Goal: Transaction & Acquisition: Purchase product/service

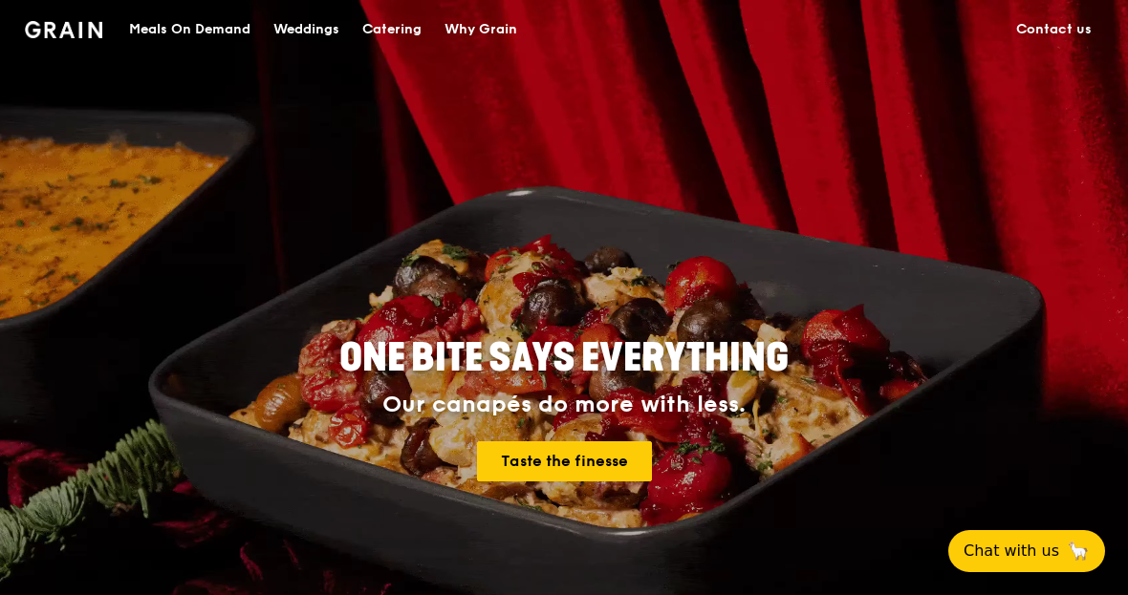
click at [402, 39] on div "Catering" at bounding box center [391, 29] width 59 height 57
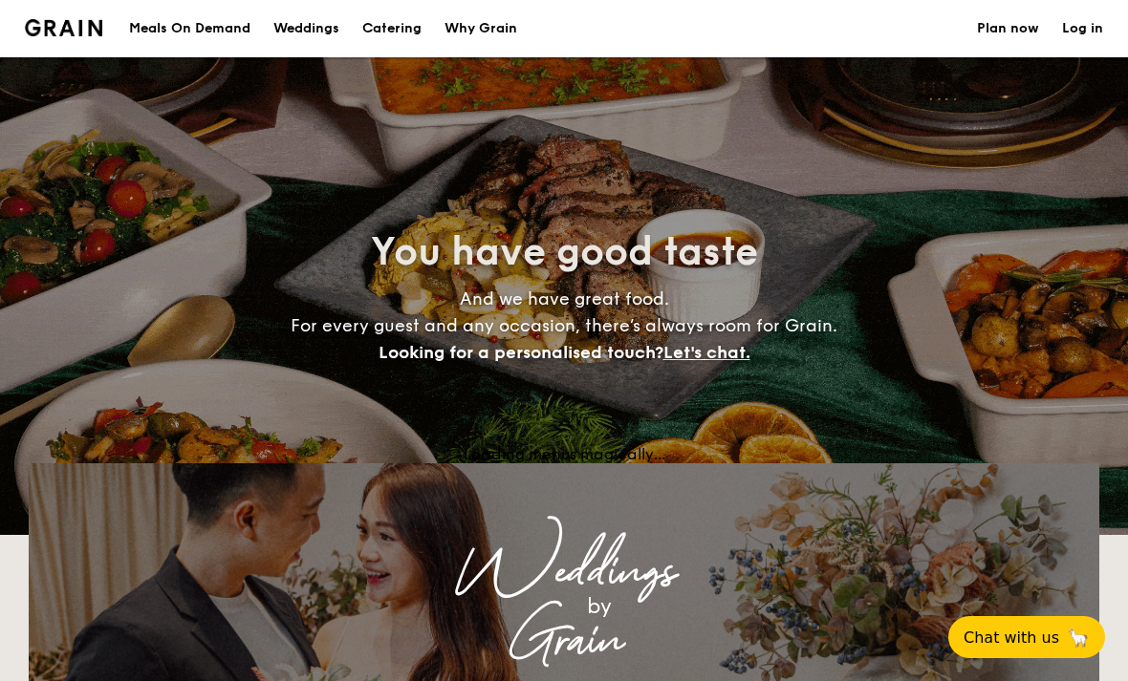
select select
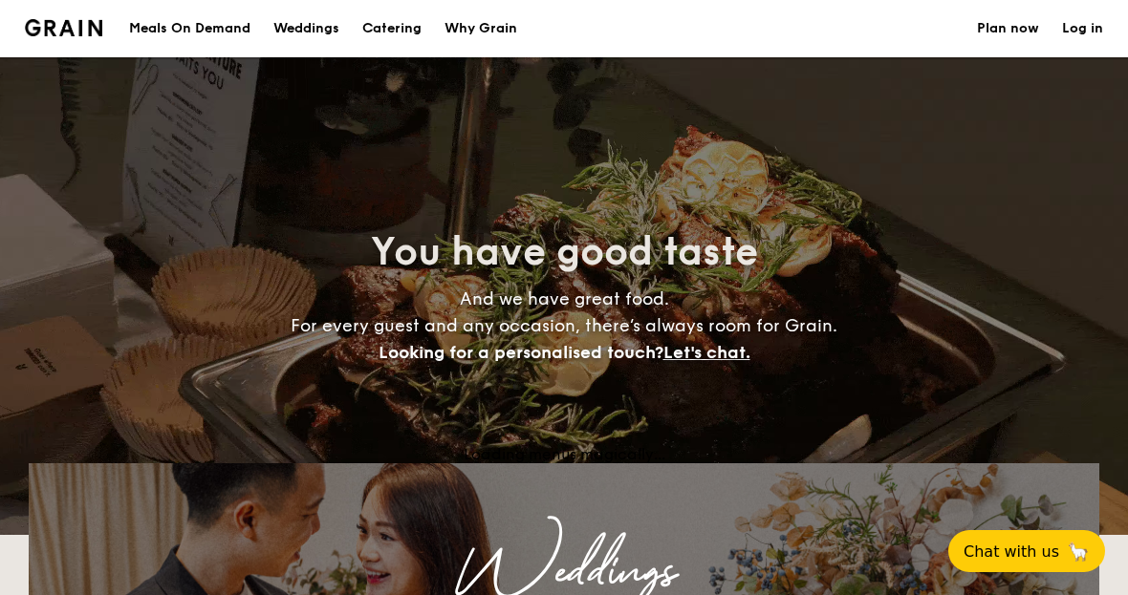
click at [1010, 29] on link "Plan now" at bounding box center [1008, 28] width 62 height 57
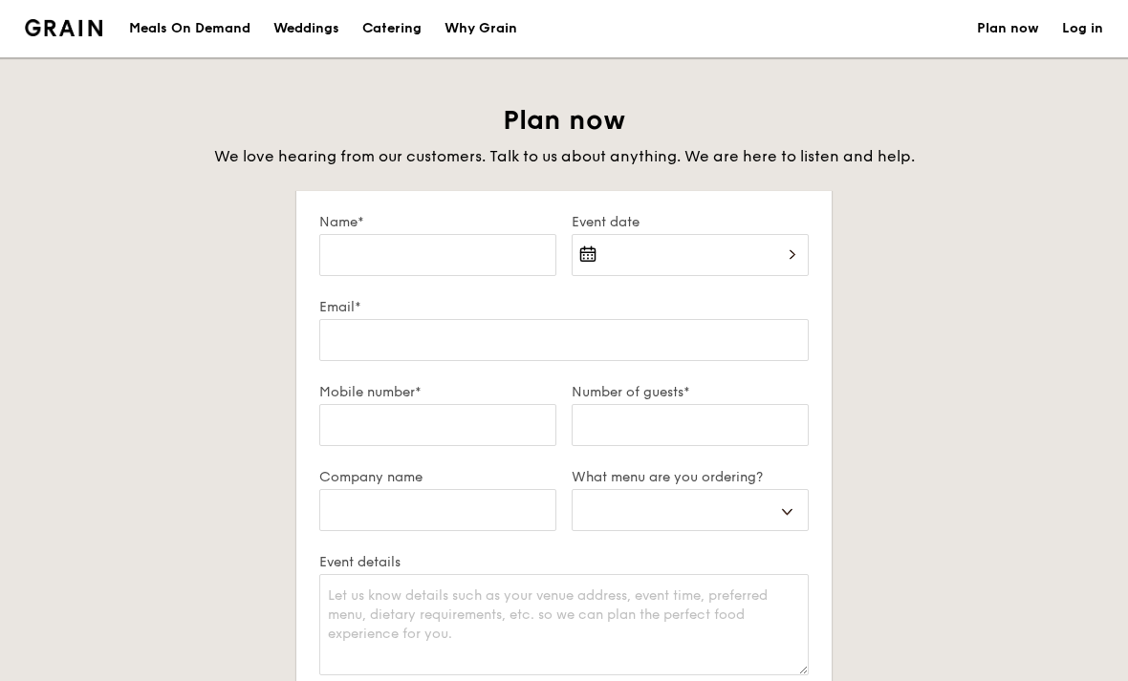
select select
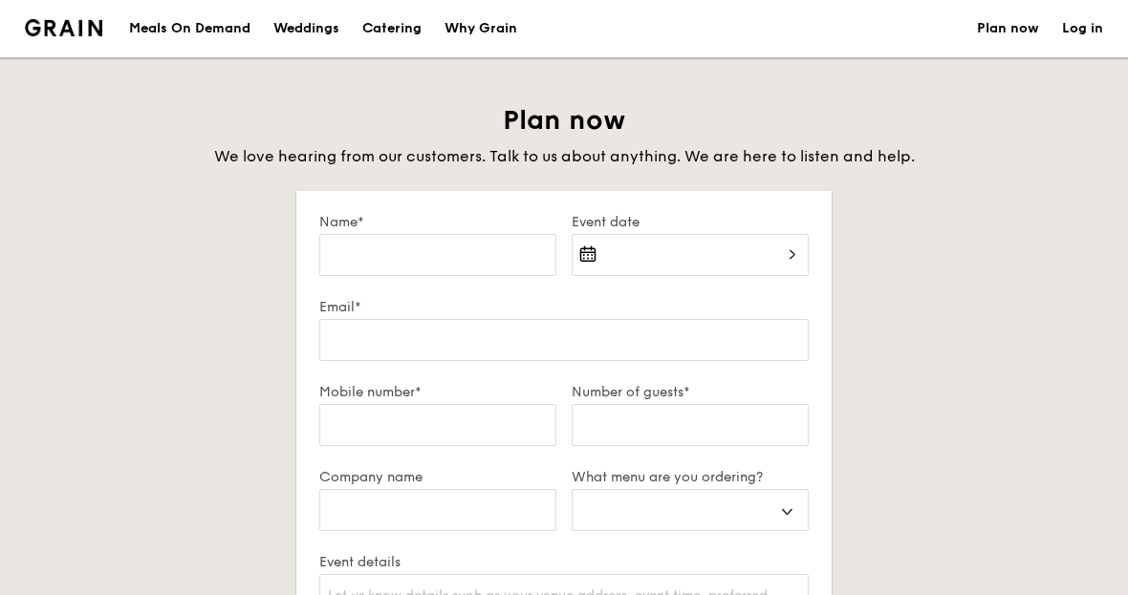
click at [398, 34] on div "Catering" at bounding box center [391, 28] width 59 height 57
select select
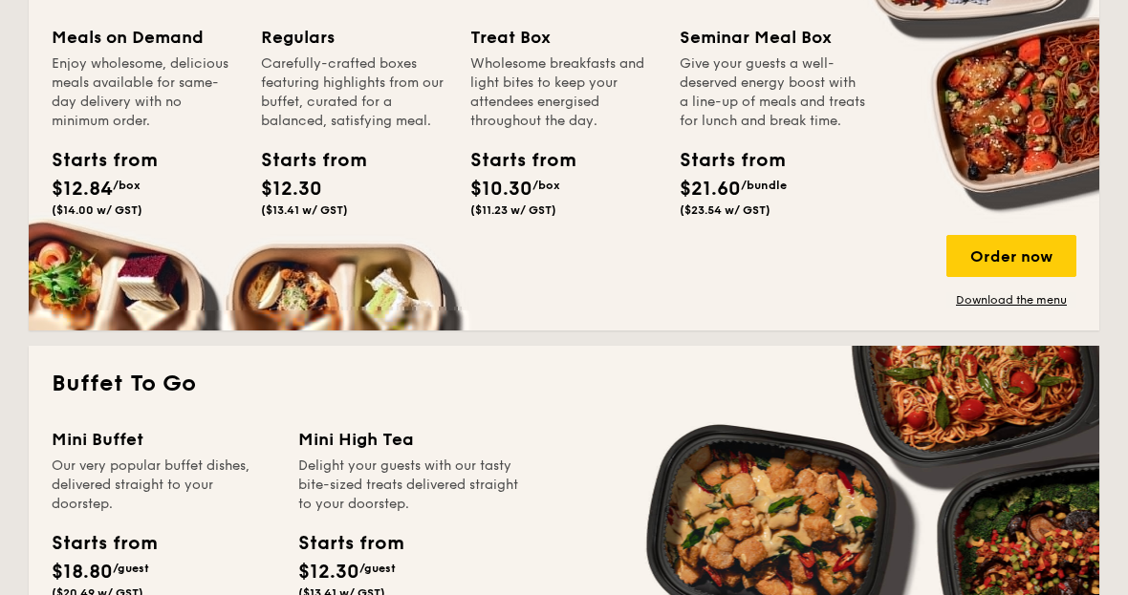
scroll to position [1063, 0]
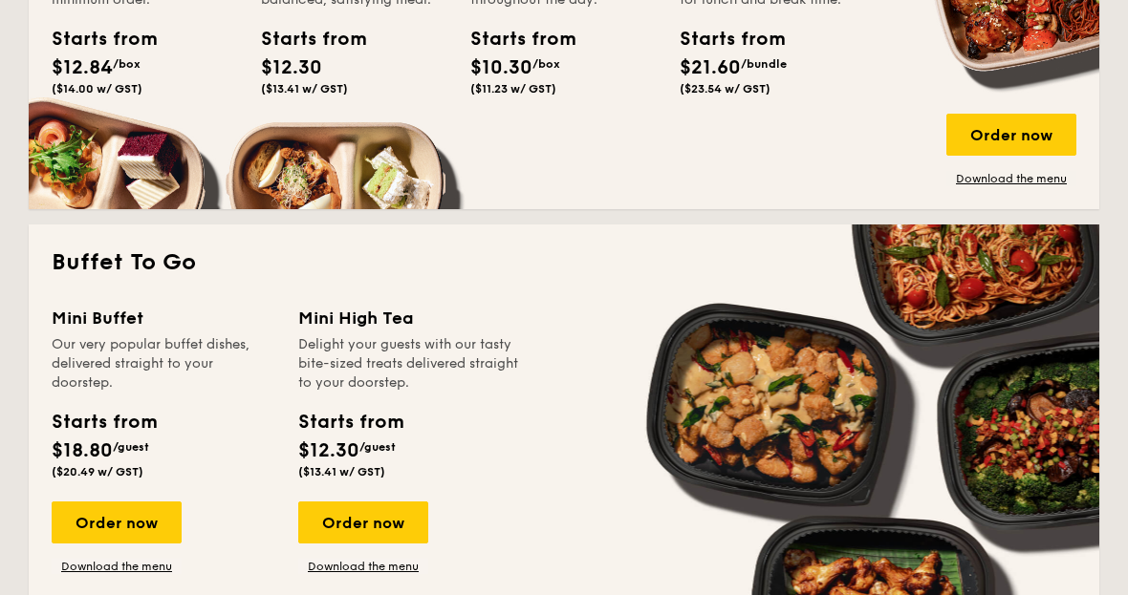
click at [139, 517] on div "Order now" at bounding box center [117, 524] width 130 height 42
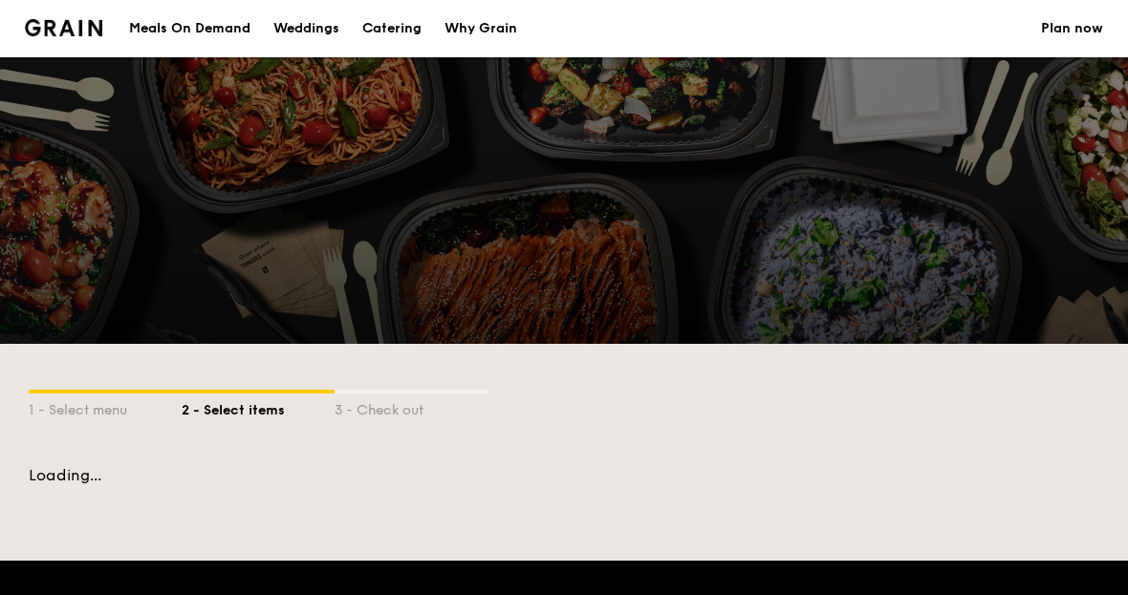
select select
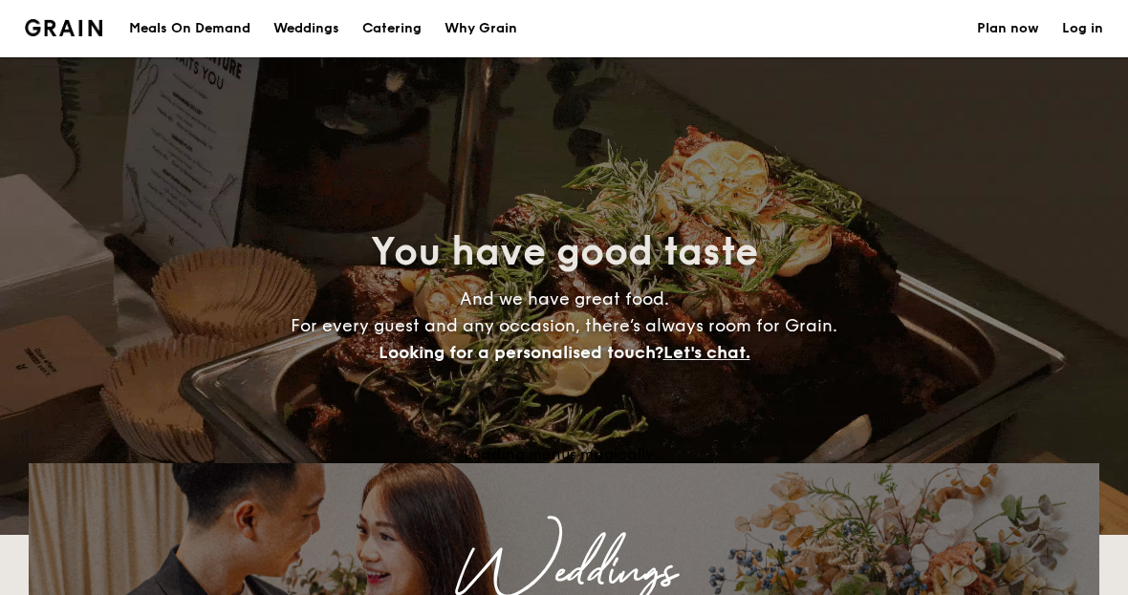
click at [405, 34] on h1 "Catering" at bounding box center [391, 28] width 59 height 57
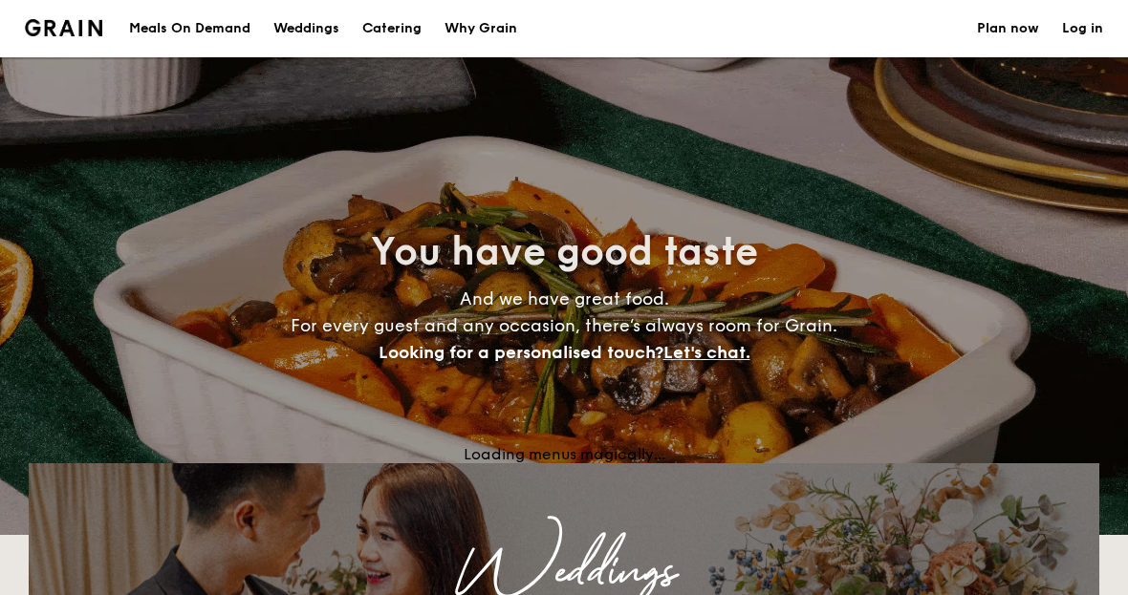
click at [385, 29] on h1 "Catering" at bounding box center [391, 28] width 59 height 57
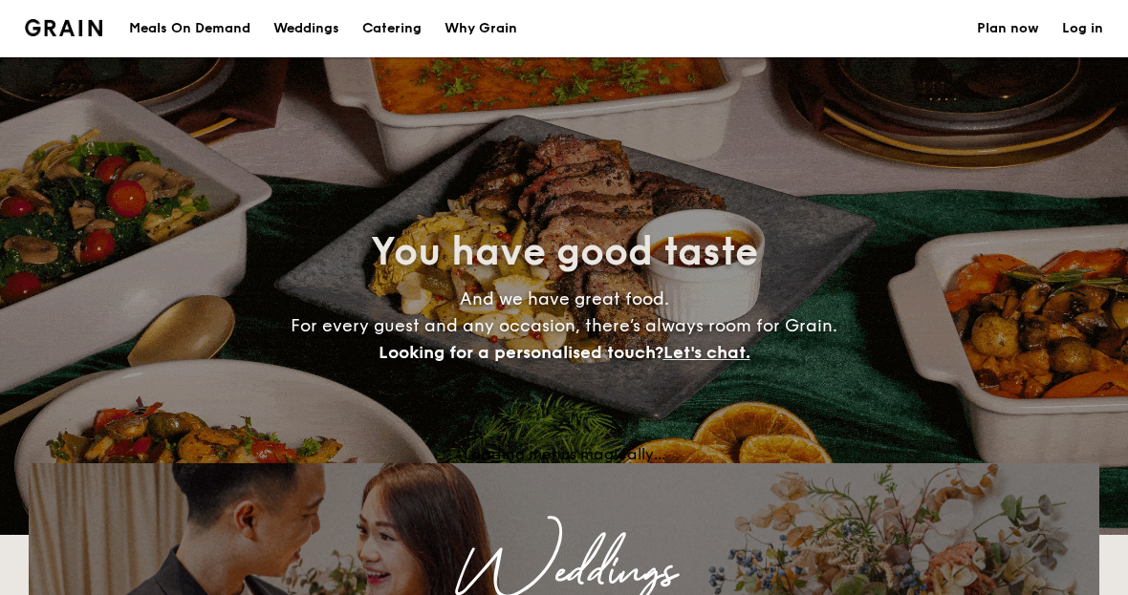
click at [385, 39] on h1 "Catering" at bounding box center [391, 28] width 59 height 57
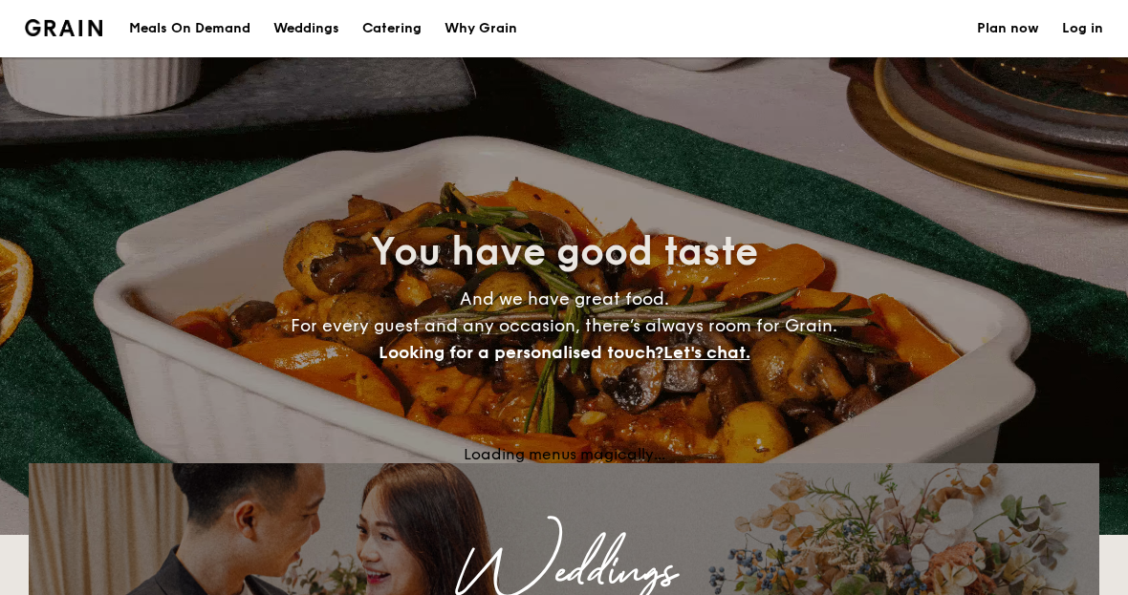
click at [407, 26] on h1 "Catering" at bounding box center [391, 28] width 59 height 57
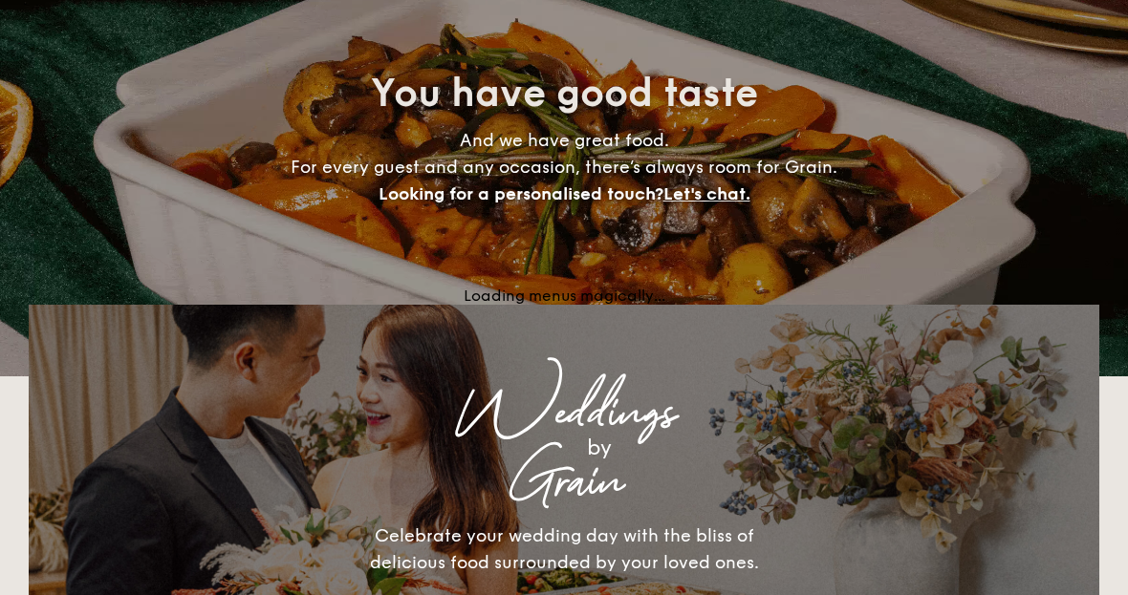
scroll to position [198, 0]
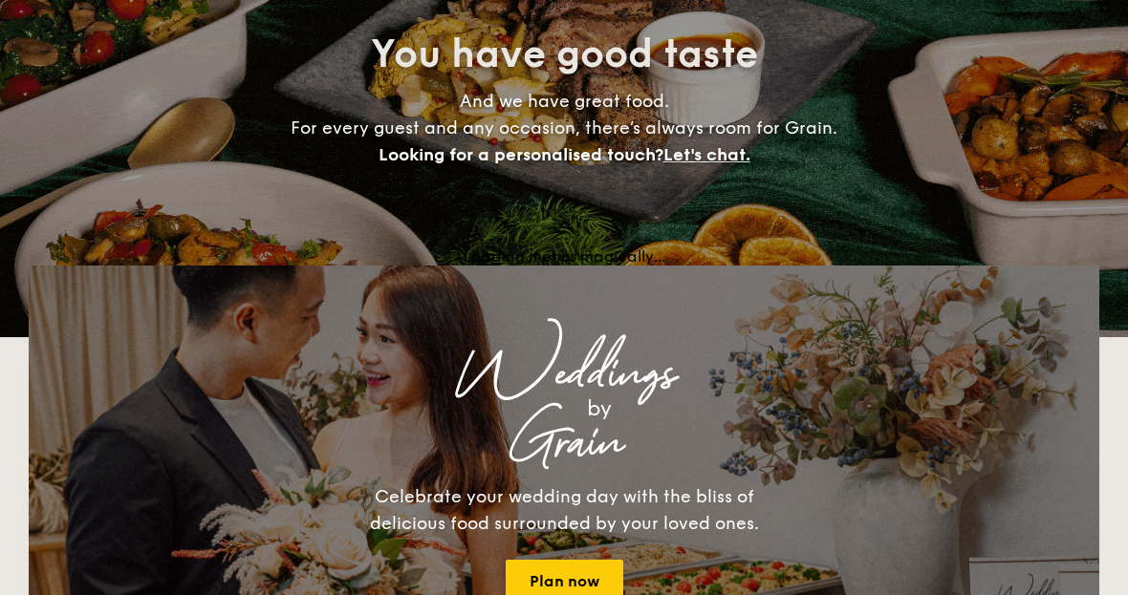
click at [586, 568] on link "Plan now" at bounding box center [565, 581] width 118 height 42
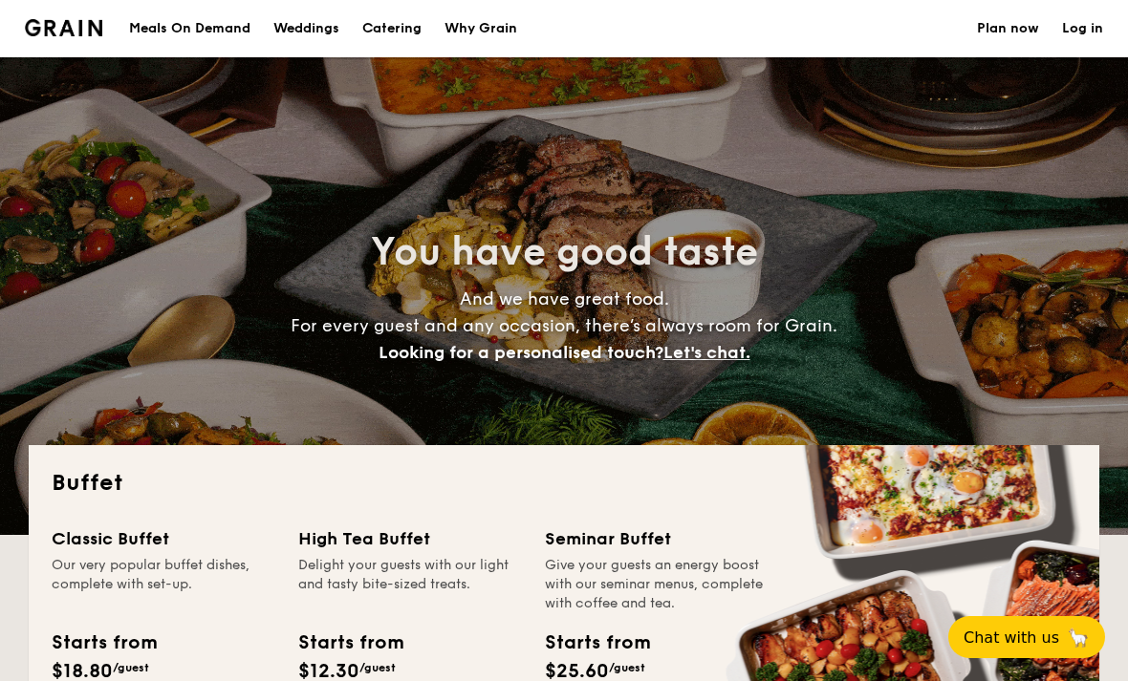
select select
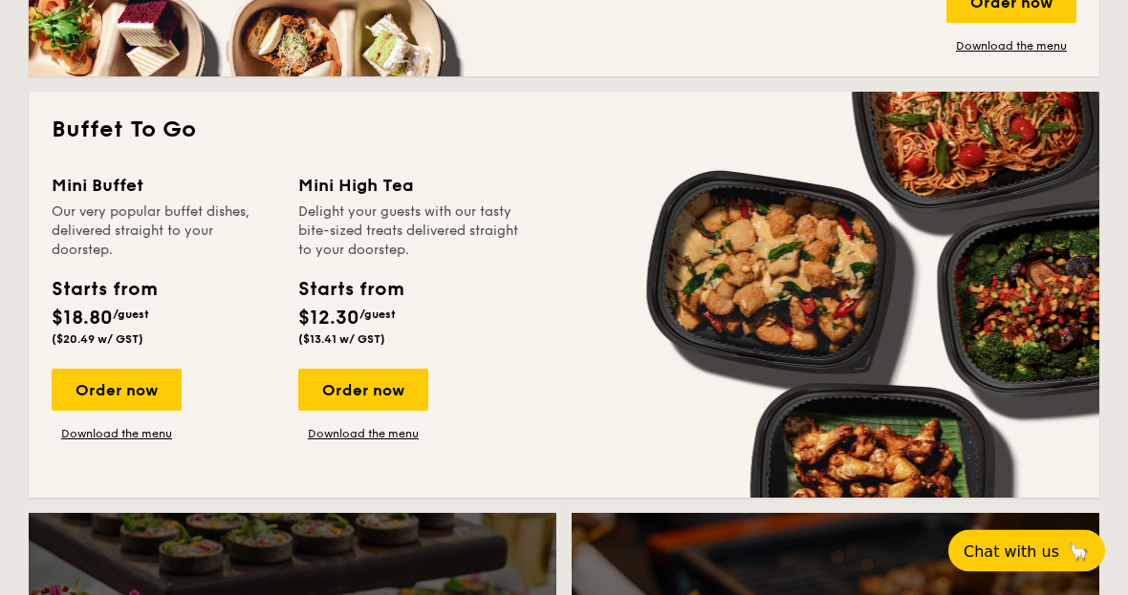
scroll to position [1196, 0]
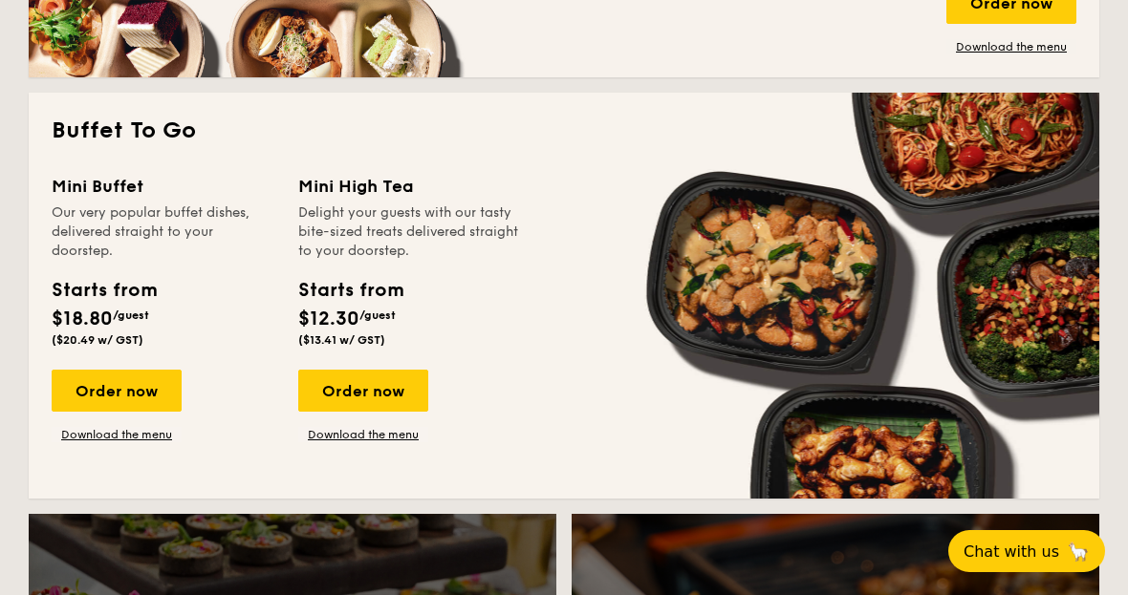
click at [127, 385] on div "Order now" at bounding box center [117, 391] width 130 height 42
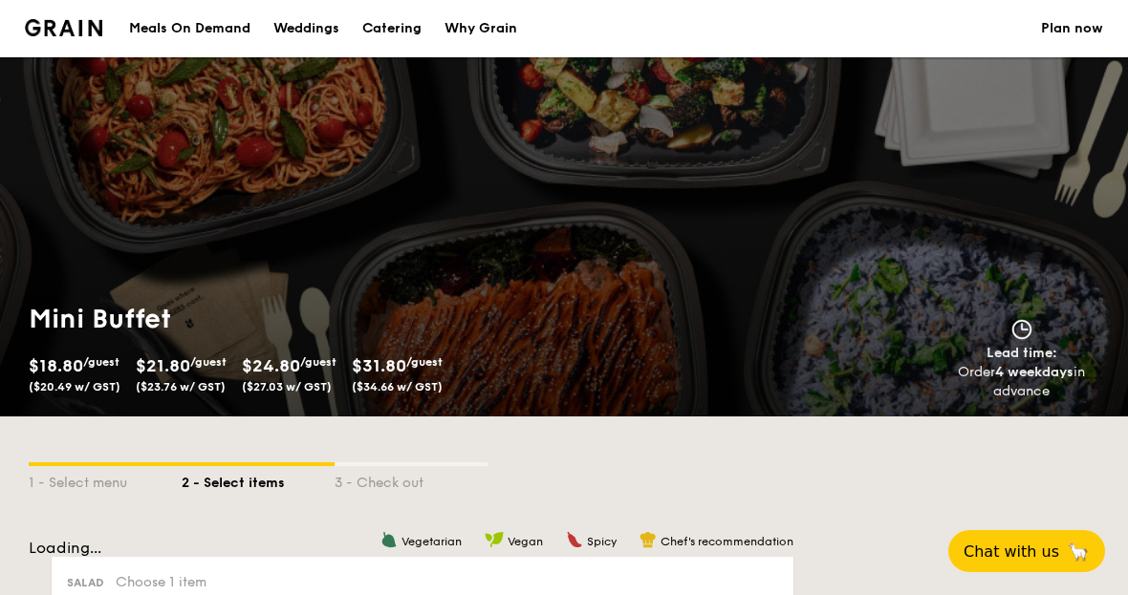
click at [407, 390] on span "($34.66 w/ GST)" at bounding box center [397, 386] width 91 height 13
click at [406, 368] on span "$31.80" at bounding box center [379, 366] width 54 height 21
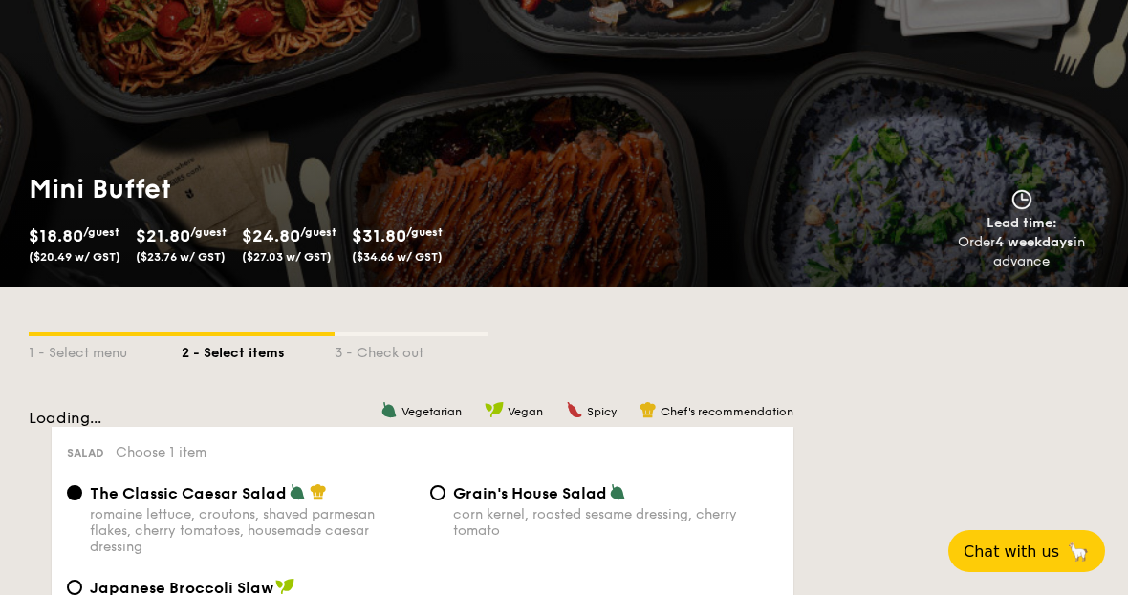
scroll to position [126, 0]
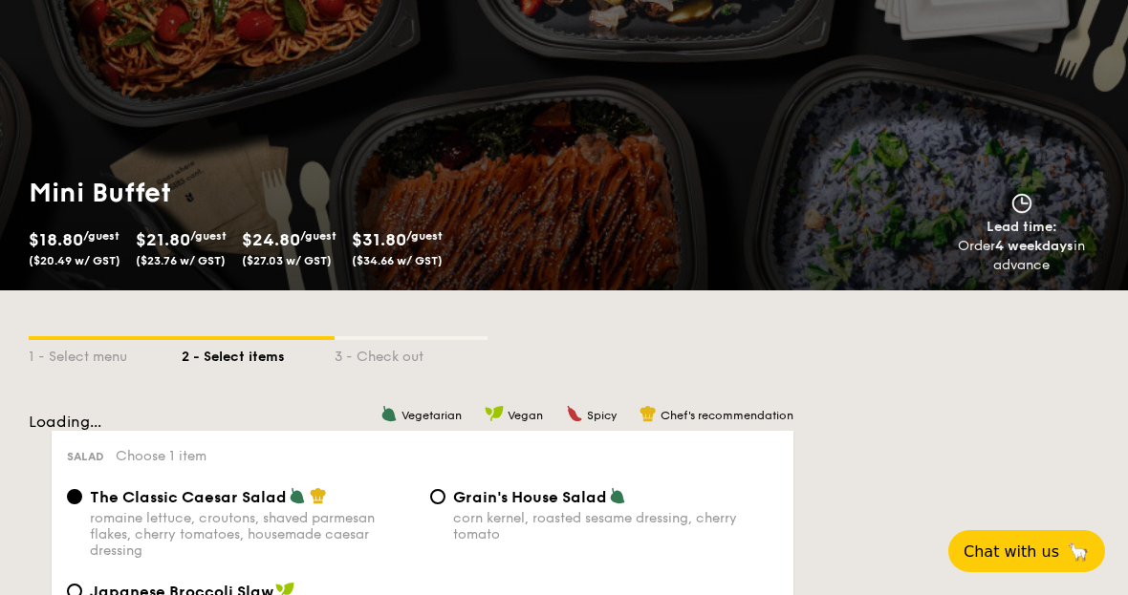
click at [300, 241] on span "$24.80" at bounding box center [271, 239] width 58 height 21
click at [292, 234] on span "$24.80" at bounding box center [271, 239] width 58 height 21
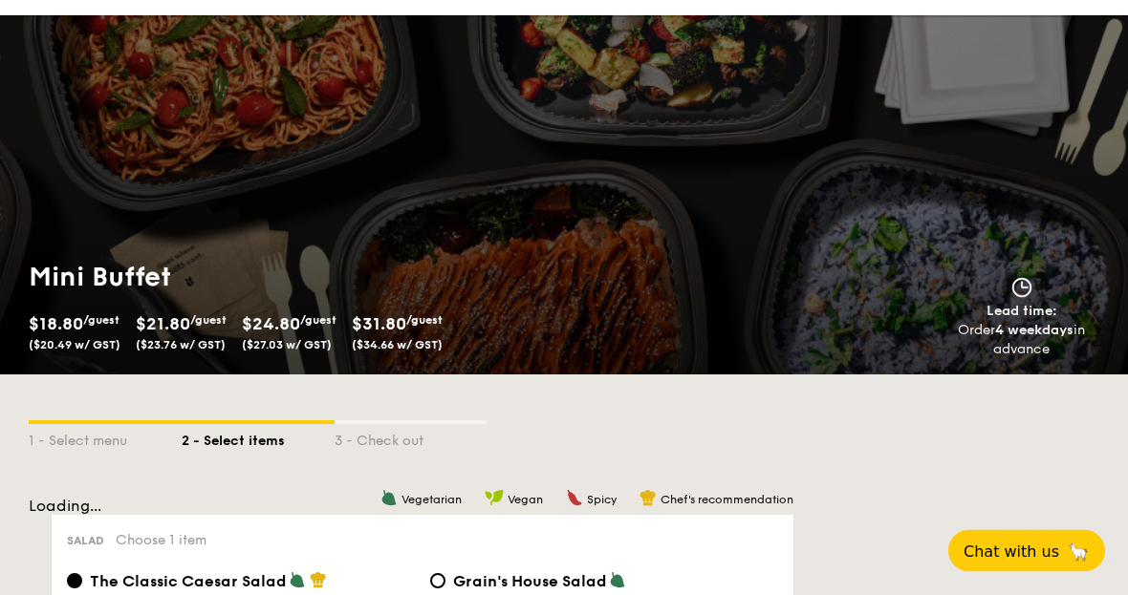
scroll to position [0, 0]
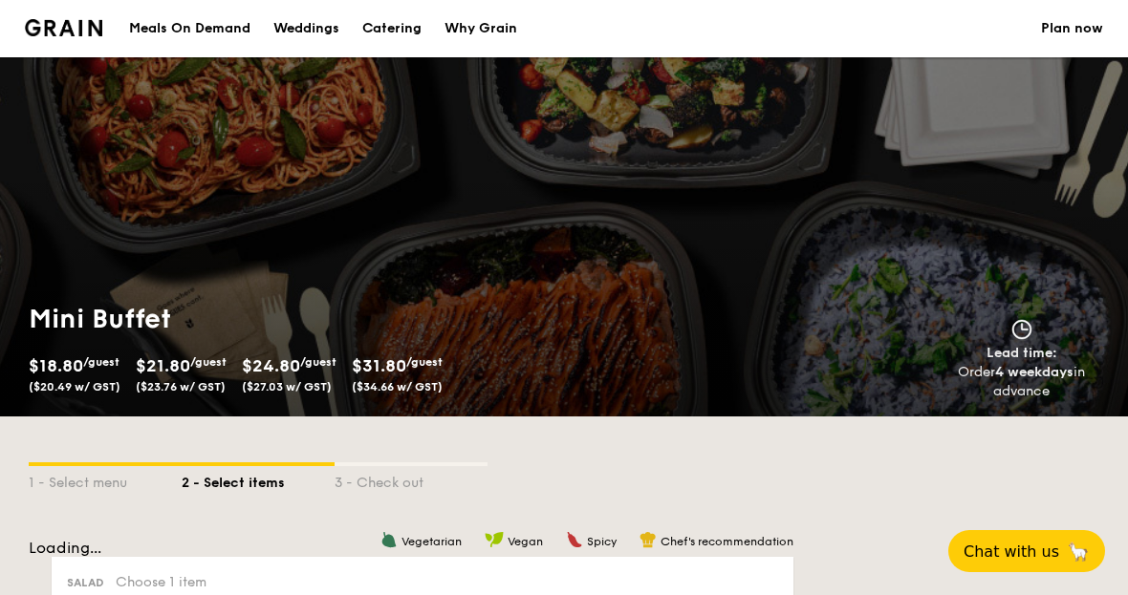
click at [182, 384] on span "($23.76 w/ GST)" at bounding box center [181, 386] width 90 height 13
click at [195, 380] on span "($23.76 w/ GST)" at bounding box center [181, 386] width 90 height 13
click at [78, 492] on div "1 - Select menu" at bounding box center [105, 479] width 153 height 27
select select
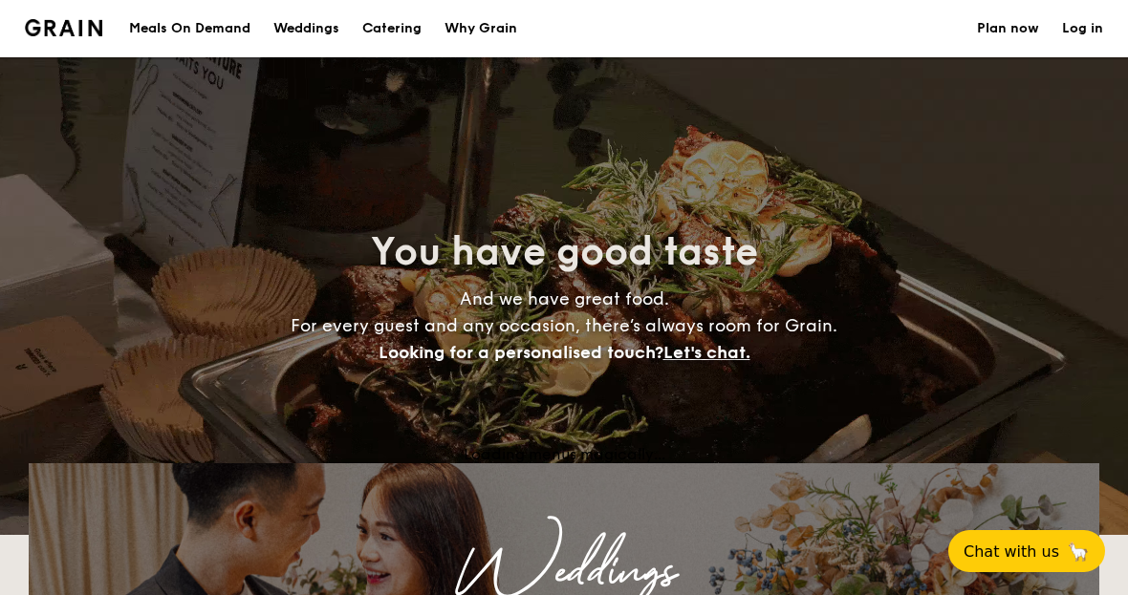
click at [386, 40] on h1 "Catering" at bounding box center [391, 28] width 59 height 57
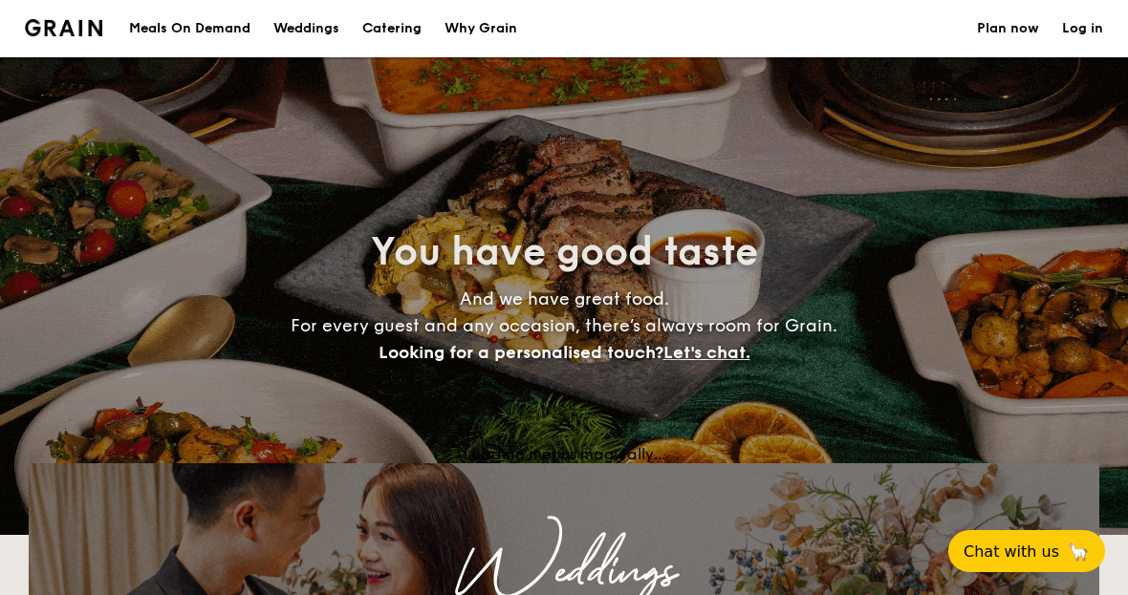
click at [1020, 25] on link "Plan now" at bounding box center [1008, 28] width 62 height 57
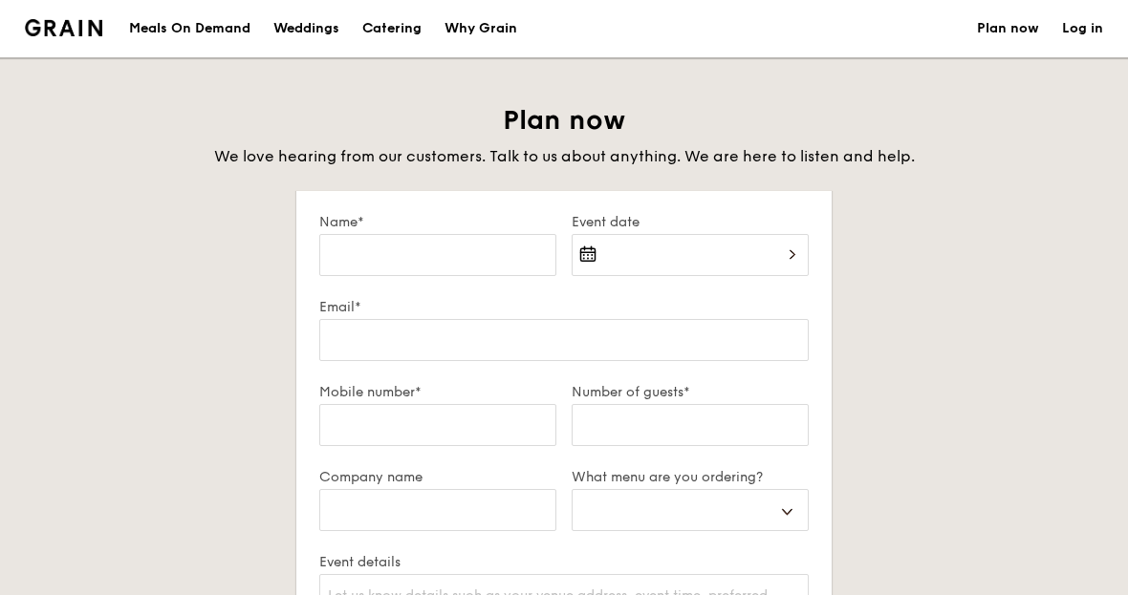
select select
click at [390, 33] on div "Catering" at bounding box center [391, 28] width 59 height 57
select select
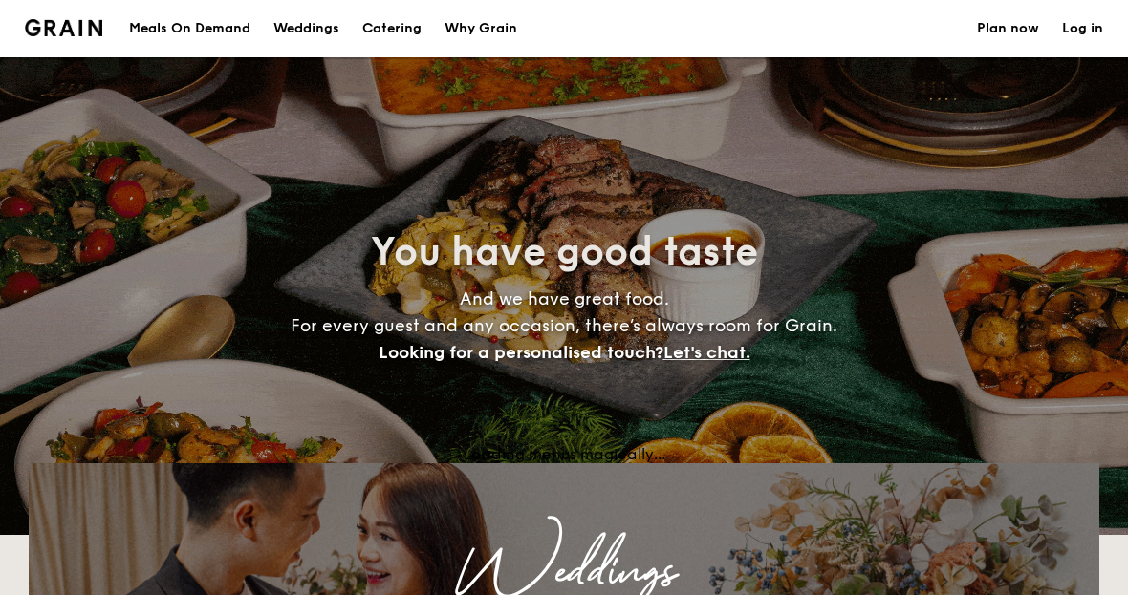
click at [372, 25] on h1 "Catering" at bounding box center [391, 28] width 59 height 57
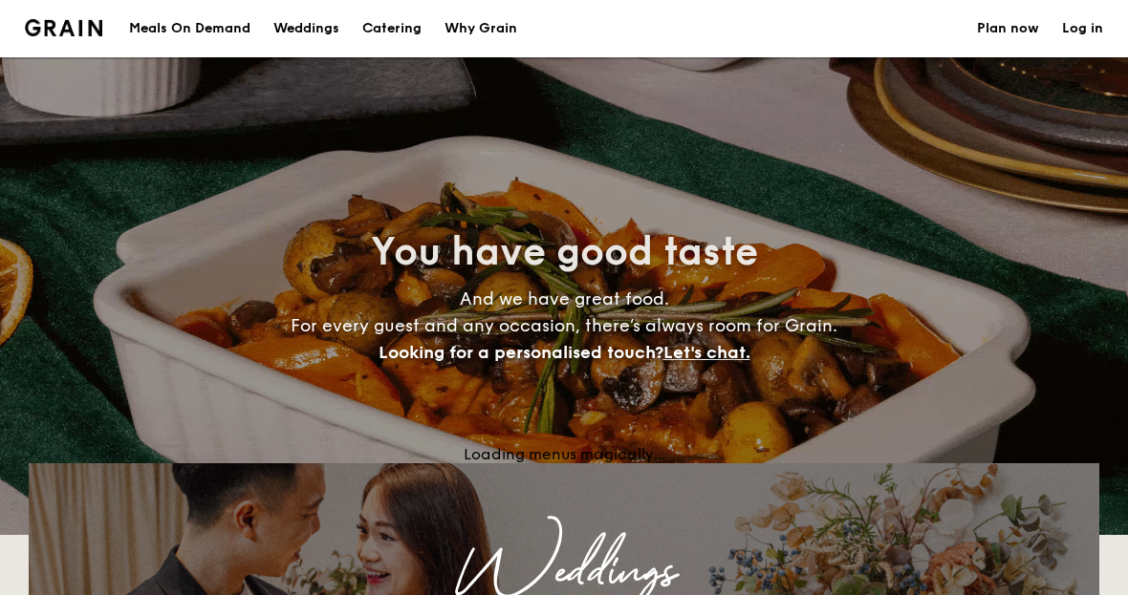
click at [384, 32] on h1 "Catering" at bounding box center [391, 28] width 59 height 57
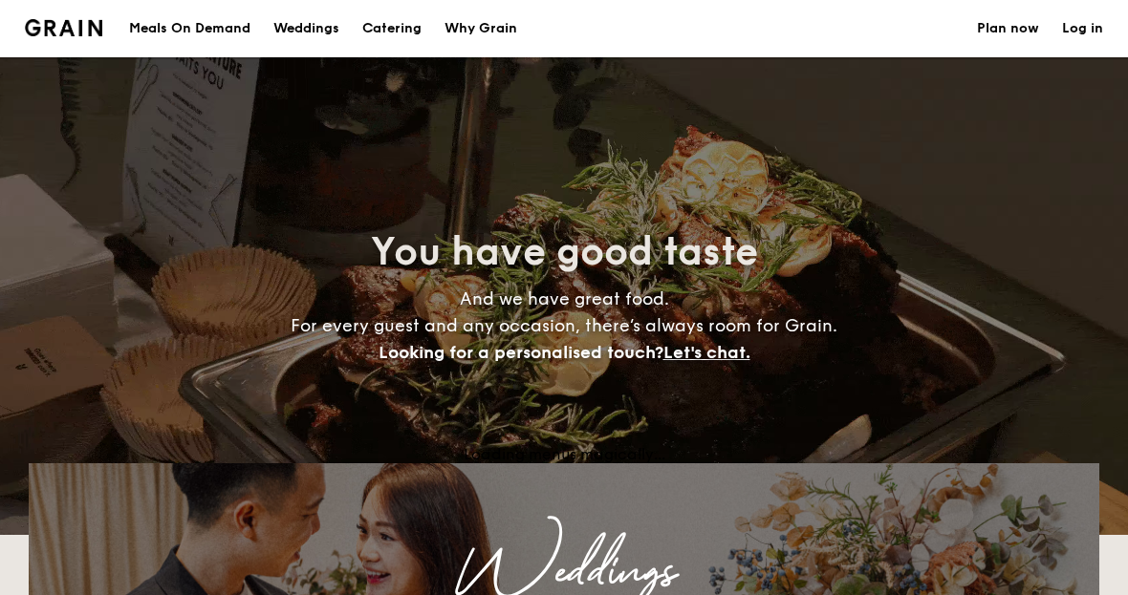
click at [401, 28] on h1 "Catering" at bounding box center [391, 28] width 59 height 57
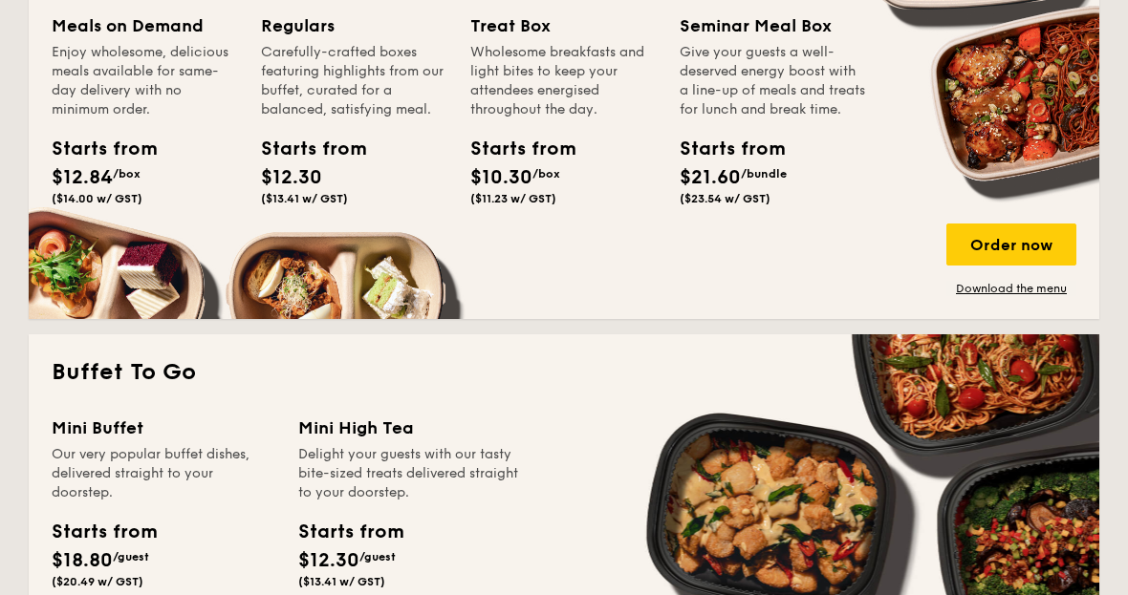
scroll to position [953, 0]
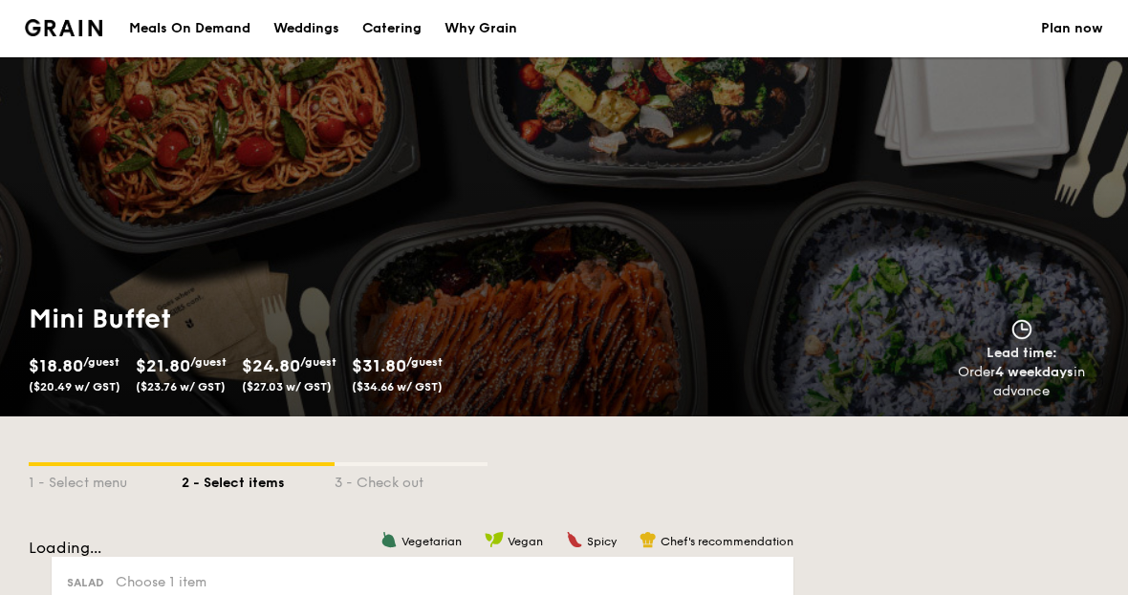
click at [406, 374] on span "$31.80" at bounding box center [379, 366] width 54 height 21
click at [426, 368] on span "/guest" at bounding box center [424, 362] width 36 height 13
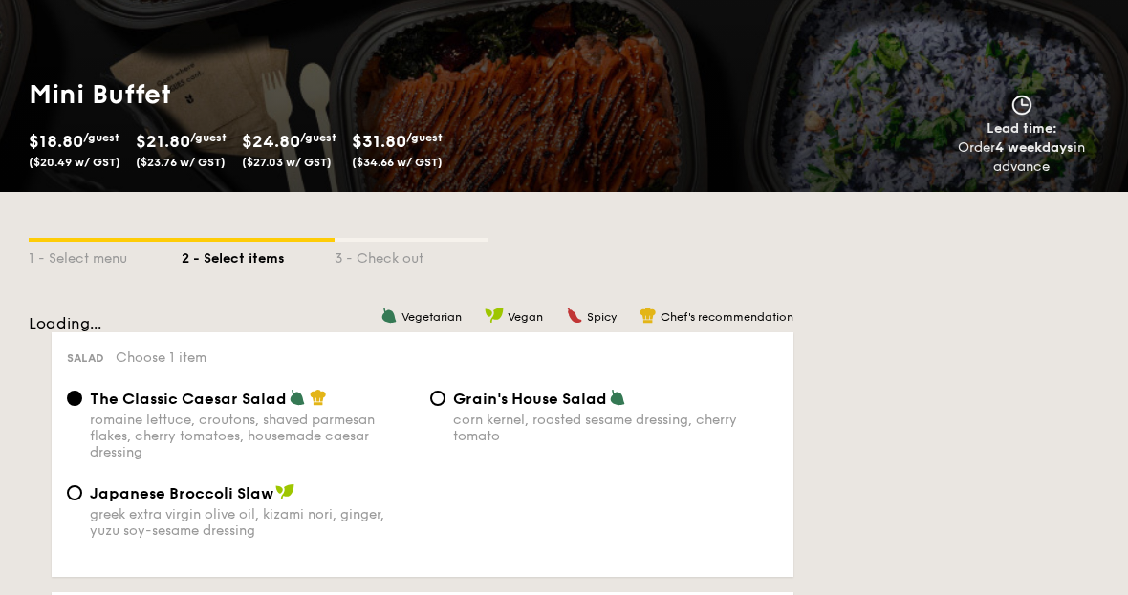
scroll to position [2, 0]
